Goal: Find specific page/section: Find specific page/section

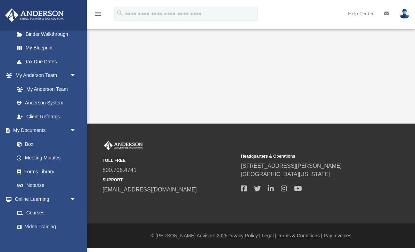
scroll to position [142, 0]
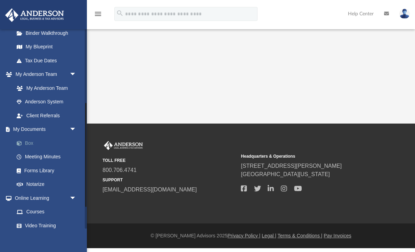
click at [34, 143] on link "Box" at bounding box center [48, 143] width 77 height 14
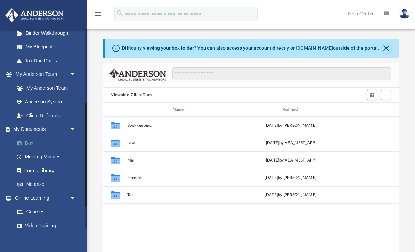
scroll to position [0, 0]
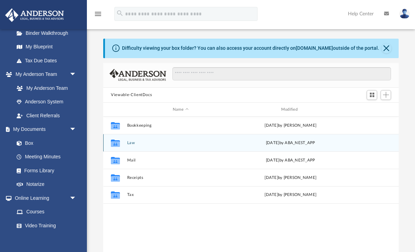
click at [133, 144] on button "Law" at bounding box center [180, 142] width 107 height 5
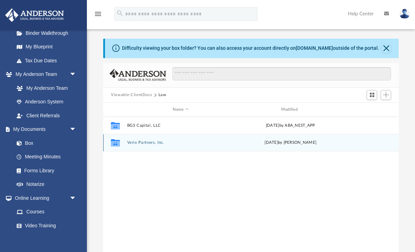
click at [136, 149] on div "Collaborated Folder Verix Partners, Inc. Tue Aug 13 2024 by Maryana Amman" at bounding box center [250, 142] width 295 height 17
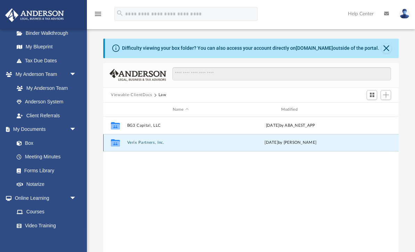
click at [131, 145] on button "Verix Partners, Inc." at bounding box center [180, 142] width 107 height 5
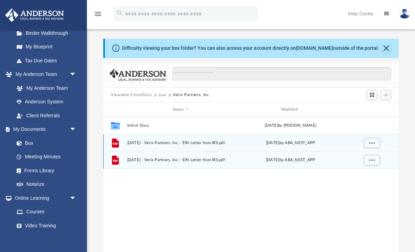
click at [193, 162] on span "2024.05.01 - Verix Partners, Inc. - EIN Letter from IRS.pdf" at bounding box center [180, 160] width 107 height 5
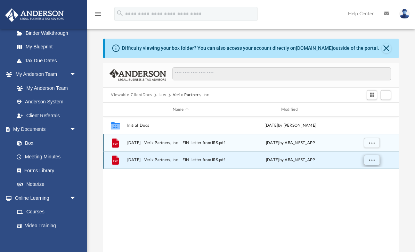
click at [371, 161] on span "More options" at bounding box center [372, 160] width 6 height 4
click at [363, 174] on li "Preview" at bounding box center [366, 173] width 20 height 7
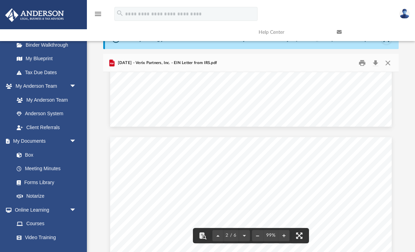
scroll to position [314, 0]
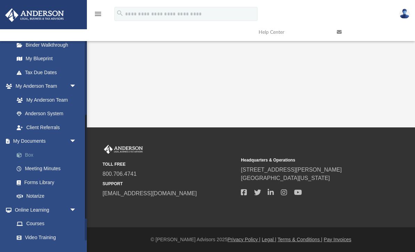
click at [28, 153] on link "Box" at bounding box center [48, 155] width 77 height 14
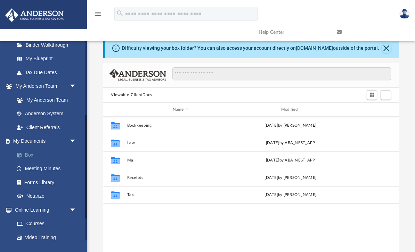
scroll to position [158, 295]
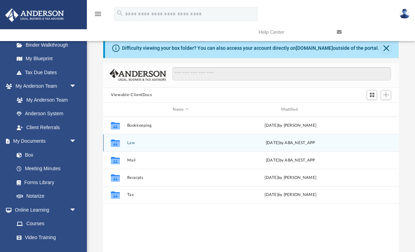
click at [132, 141] on button "Law" at bounding box center [180, 142] width 107 height 5
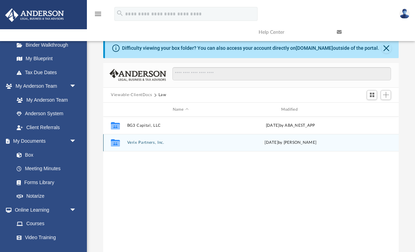
click at [136, 145] on button "Verix Partners, Inc." at bounding box center [180, 142] width 107 height 5
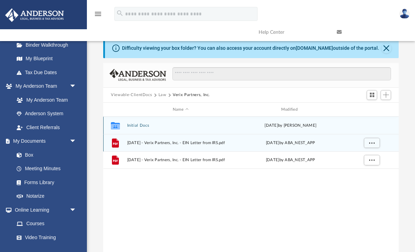
click at [137, 127] on button "Initial Docs" at bounding box center [180, 125] width 107 height 5
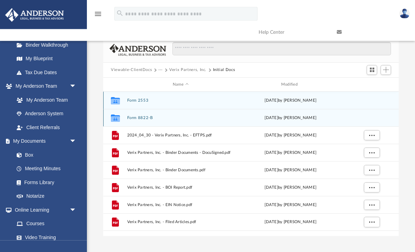
scroll to position [25, 0]
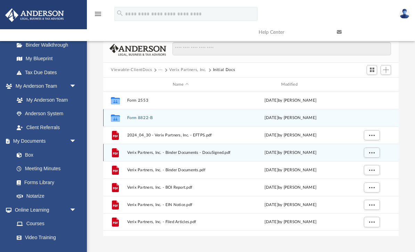
click at [145, 153] on span "Verix Partners, Inc. - Binder Documents - DocuSigned.pdf" at bounding box center [180, 152] width 107 height 5
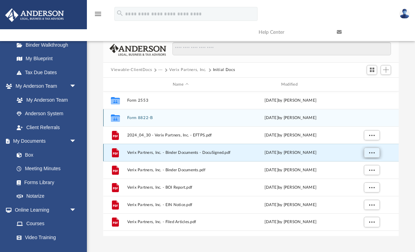
click at [374, 152] on span "More options" at bounding box center [372, 152] width 6 height 4
click at [369, 165] on li "Preview" at bounding box center [366, 166] width 20 height 7
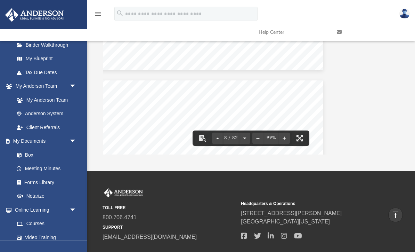
scroll to position [2459, 69]
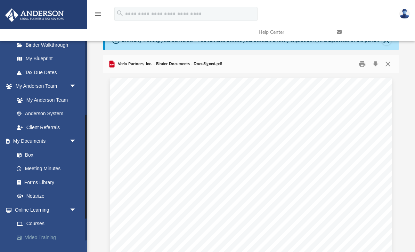
click at [16, 237] on link "Video Training" at bounding box center [48, 237] width 77 height 14
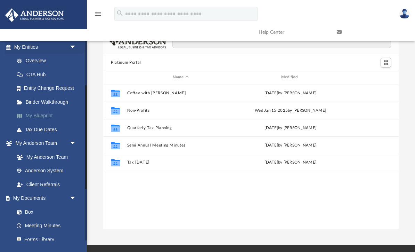
click at [40, 112] on link "My Blueprint" at bounding box center [48, 116] width 77 height 14
click at [27, 208] on link "Box" at bounding box center [48, 212] width 77 height 14
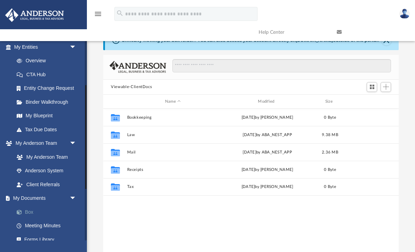
scroll to position [0, 0]
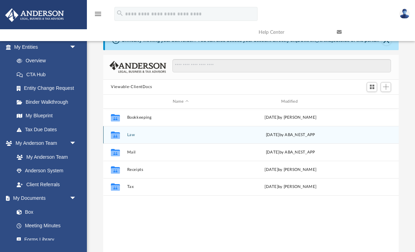
click at [128, 137] on button "Law" at bounding box center [180, 134] width 107 height 5
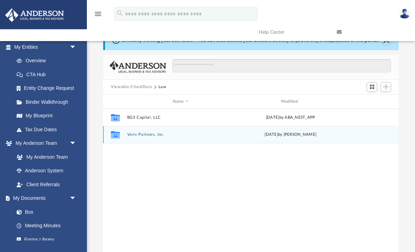
click at [130, 136] on button "Verix Partners, Inc." at bounding box center [180, 134] width 107 height 5
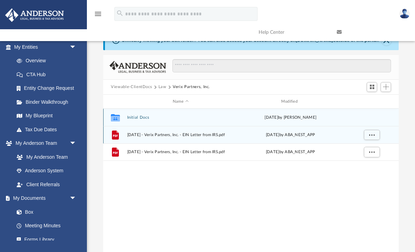
click at [131, 119] on button "Initial Docs" at bounding box center [180, 117] width 107 height 5
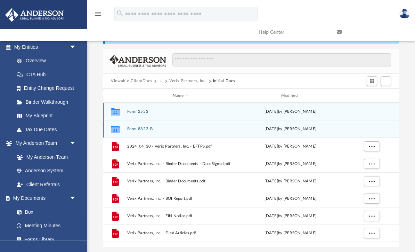
scroll to position [14, 0]
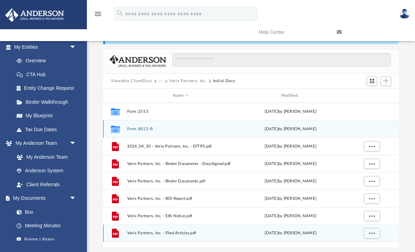
click at [137, 234] on span "Verix Partners, Inc. - Filed Articles.pdf" at bounding box center [180, 233] width 107 height 5
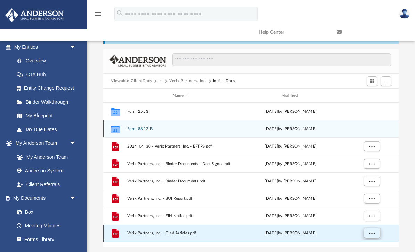
click at [373, 231] on span "More options" at bounding box center [372, 233] width 6 height 4
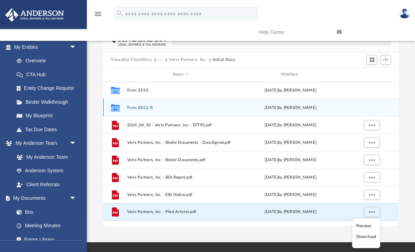
click at [367, 225] on li "Preview" at bounding box center [366, 225] width 20 height 7
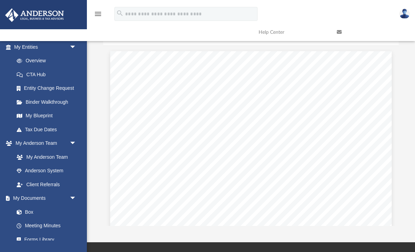
scroll to position [0, 0]
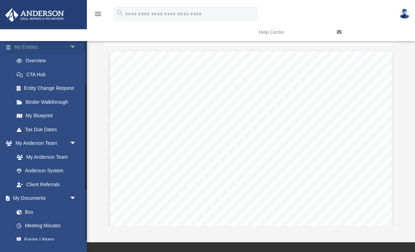
click at [30, 48] on link "My Entities arrow_drop_down" at bounding box center [46, 47] width 82 height 14
